Goal: Information Seeking & Learning: Learn about a topic

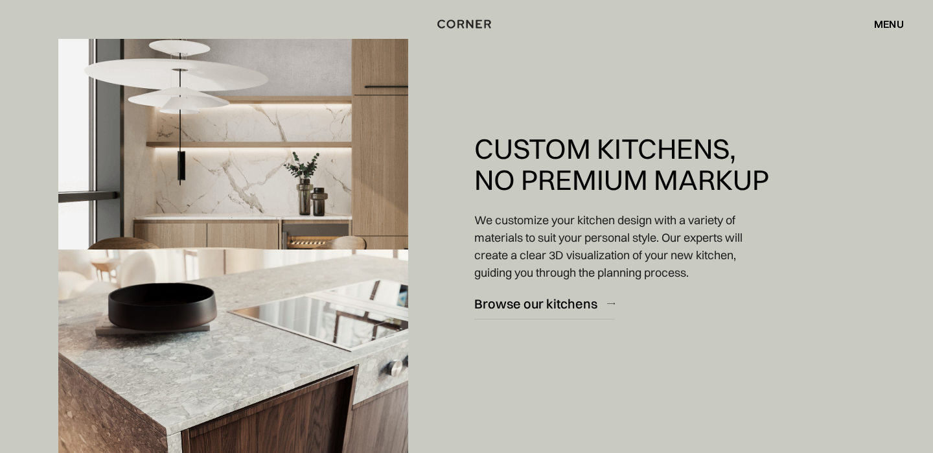
scroll to position [1167, 0]
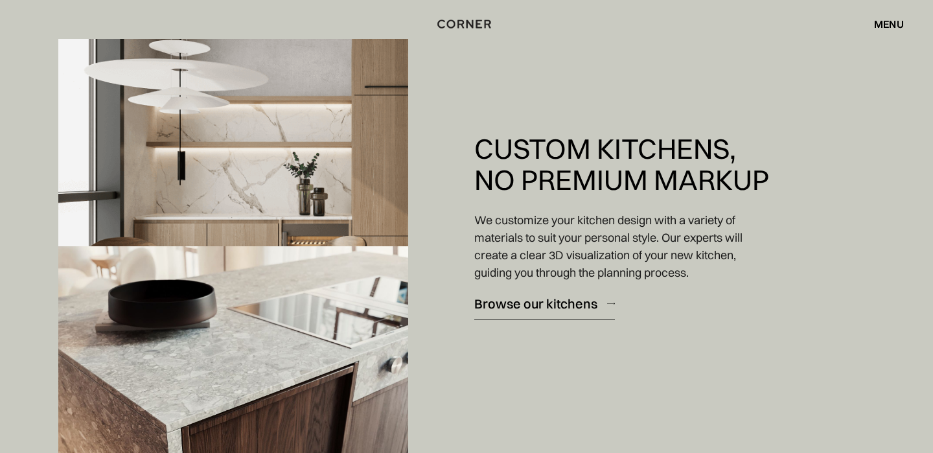
click at [529, 301] on div "Browse our kitchens" at bounding box center [535, 303] width 123 height 17
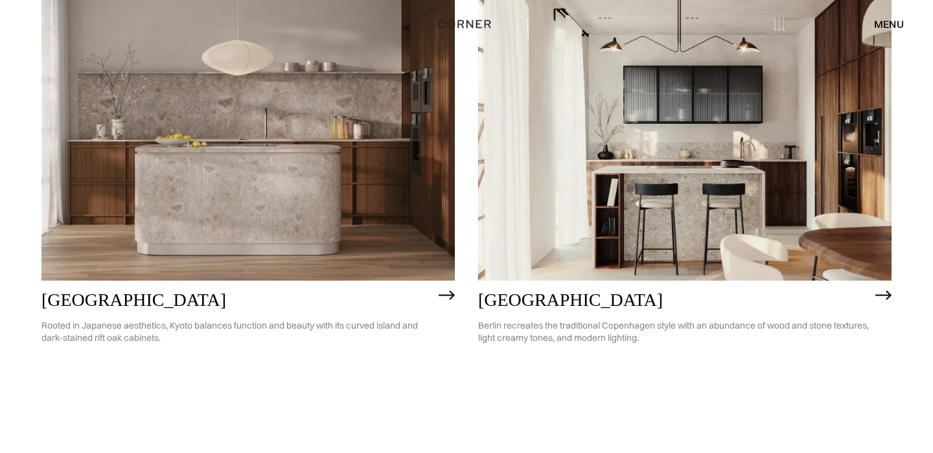
scroll to position [766, 0]
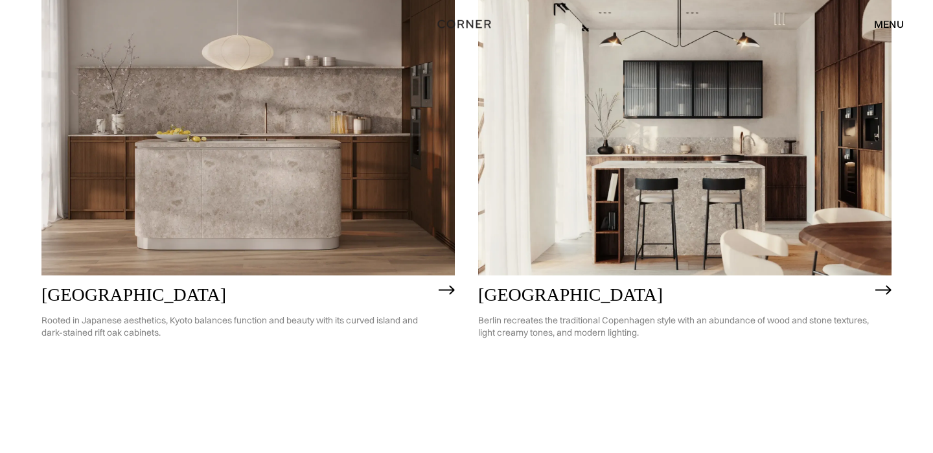
click at [886, 286] on img at bounding box center [883, 290] width 16 height 10
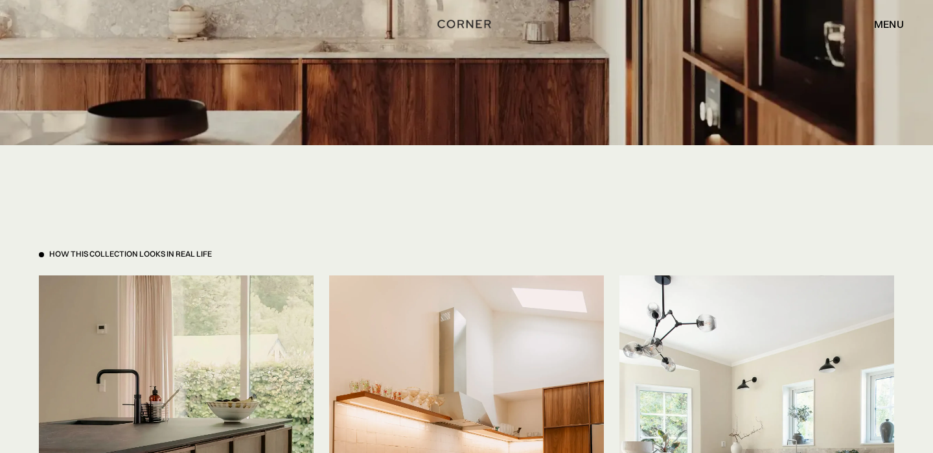
scroll to position [2918, 0]
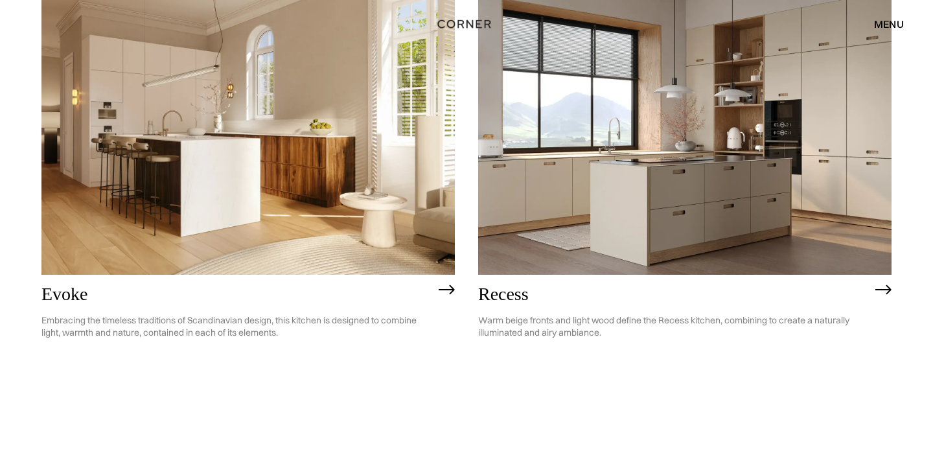
scroll to position [1797, 0]
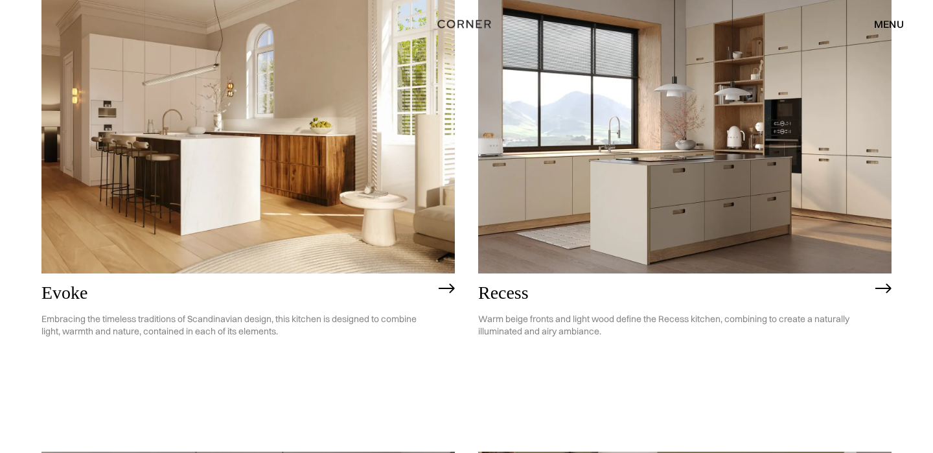
click at [444, 289] on img at bounding box center [447, 288] width 16 height 10
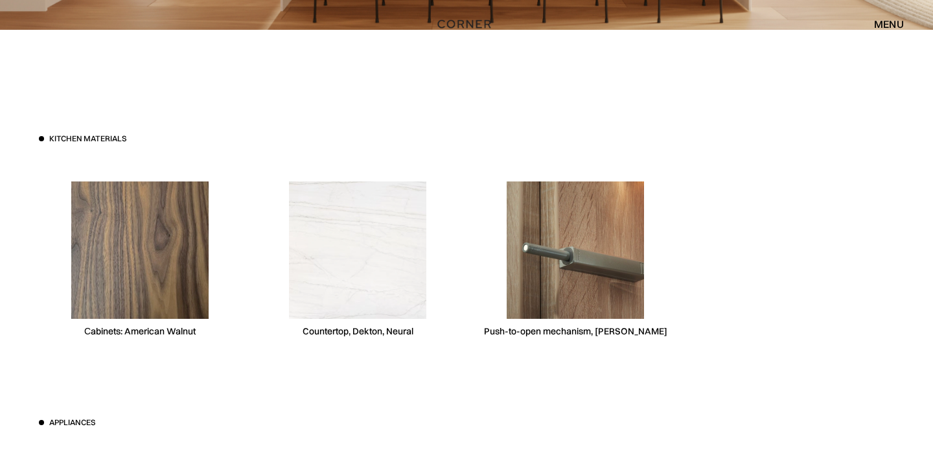
scroll to position [3057, 0]
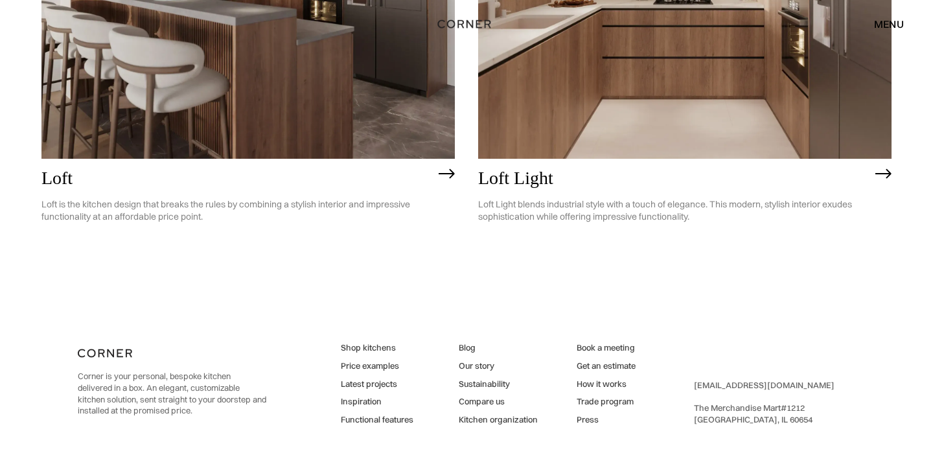
scroll to position [3449, 0]
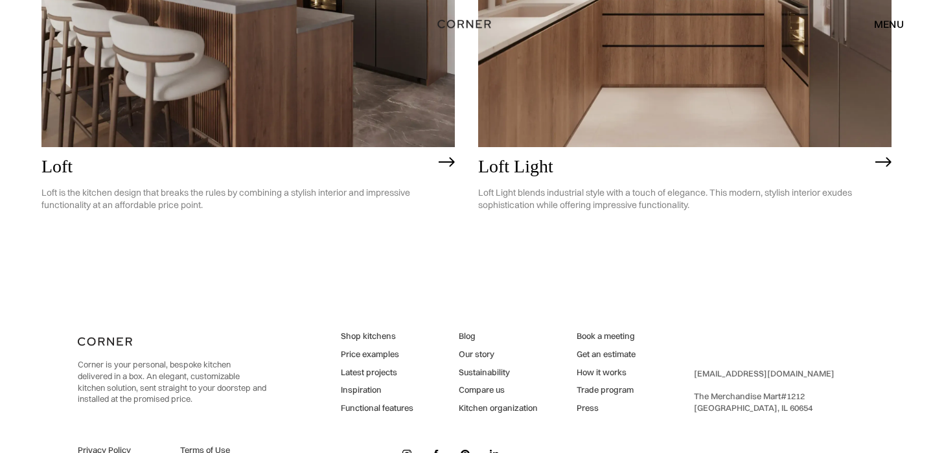
click at [385, 355] on link "Price examples" at bounding box center [377, 355] width 73 height 12
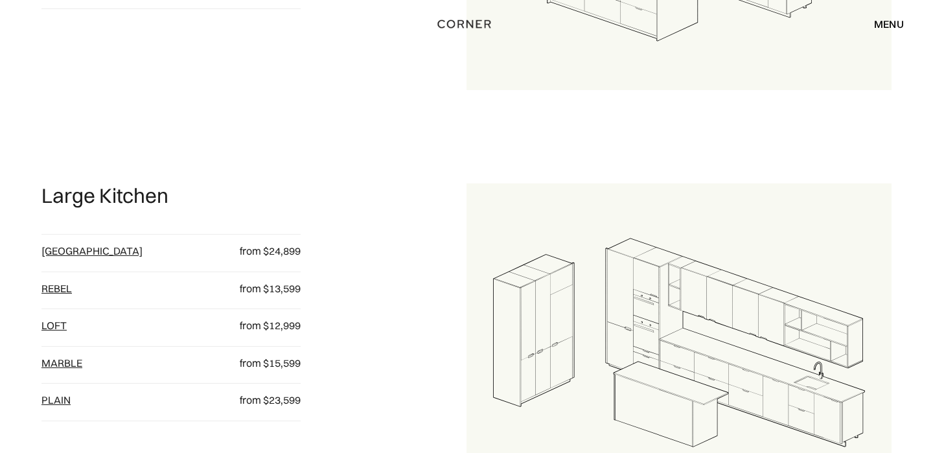
scroll to position [1333, 0]
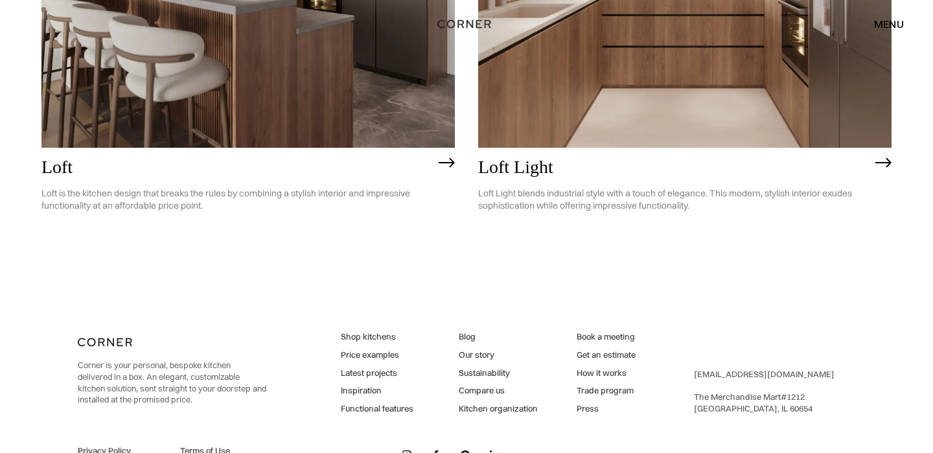
scroll to position [3448, 0]
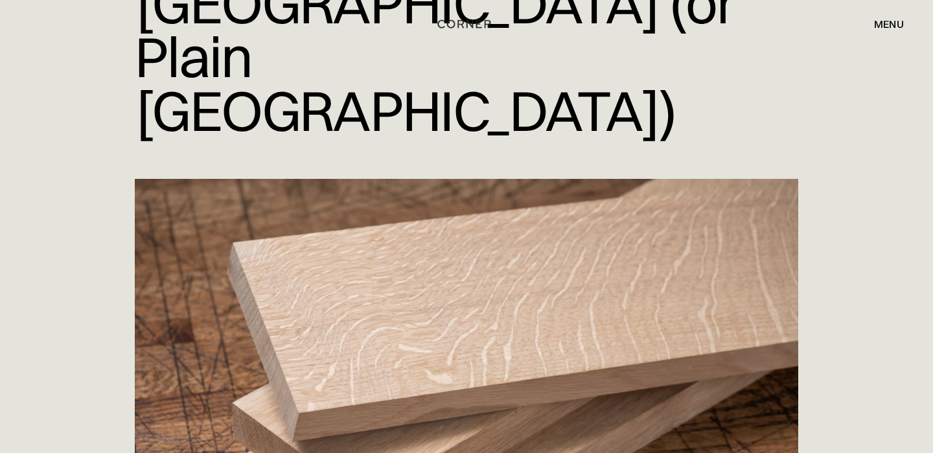
scroll to position [257, 0]
